Goal: Task Accomplishment & Management: Manage account settings

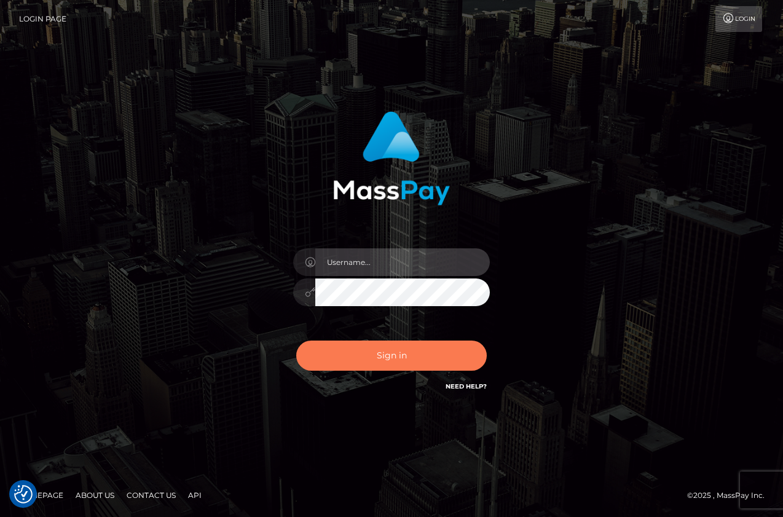
type input "[DOMAIN_NAME]"
click at [418, 355] on button "Sign in" at bounding box center [391, 356] width 191 height 30
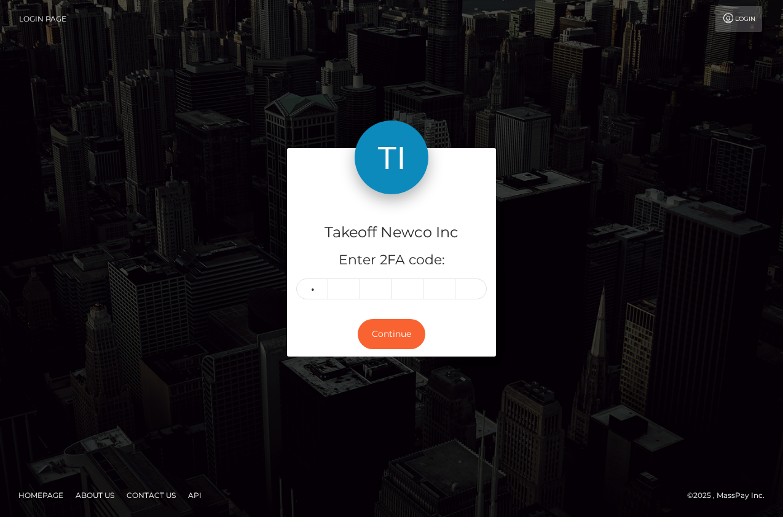
type input "3"
type input "0"
type input "7"
type input "0"
type input "9"
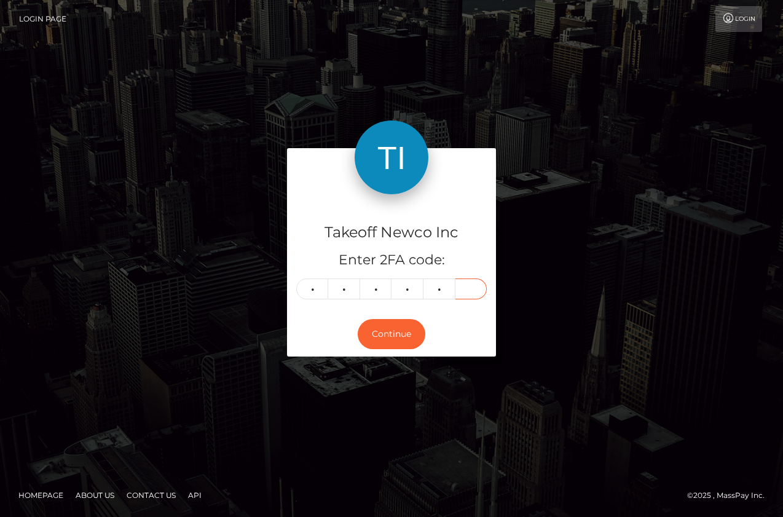
type input "8"
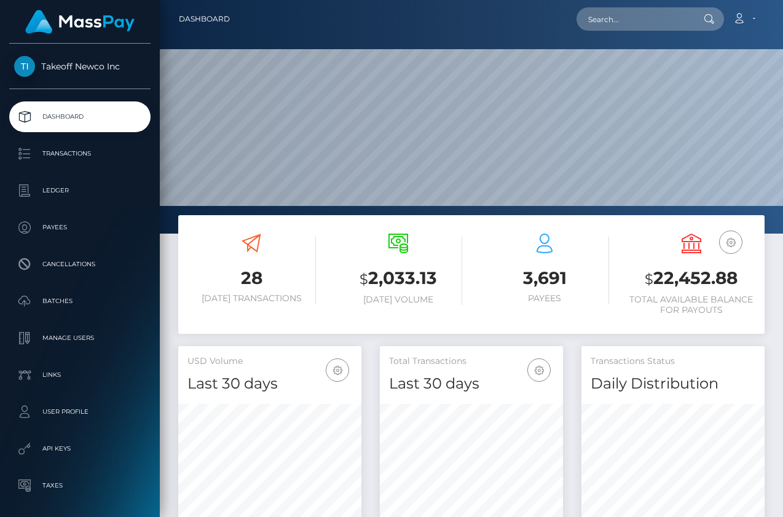
scroll to position [218, 183]
